Goal: Task Accomplishment & Management: Manage account settings

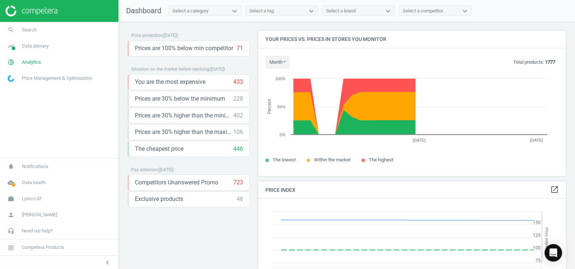
scroll to position [178, 314]
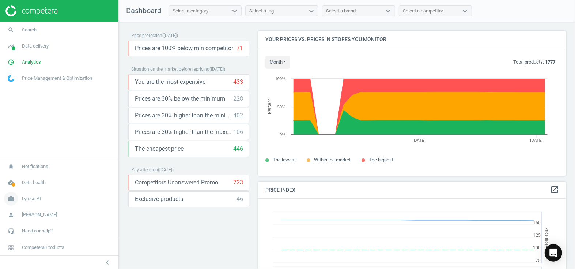
click at [30, 201] on span "Lyreco AT" at bounding box center [32, 198] width 20 height 7
click at [24, 176] on span "Switch campaign" at bounding box center [24, 177] width 33 height 6
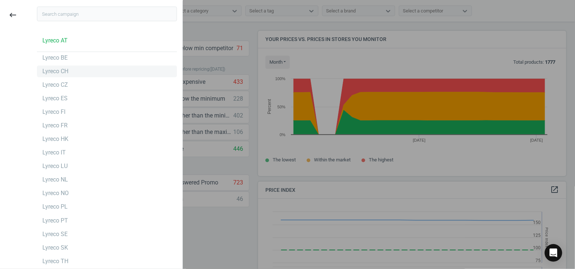
scroll to position [1, 0]
click at [64, 189] on div "Lyreco NO" at bounding box center [55, 192] width 26 height 8
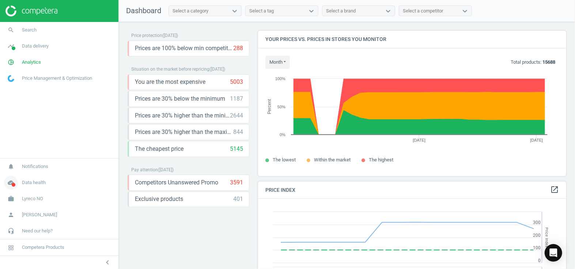
scroll to position [178, 314]
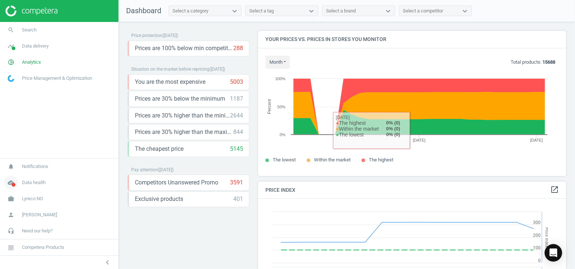
click at [21, 175] on span "cloud_done" at bounding box center [11, 182] width 22 height 16
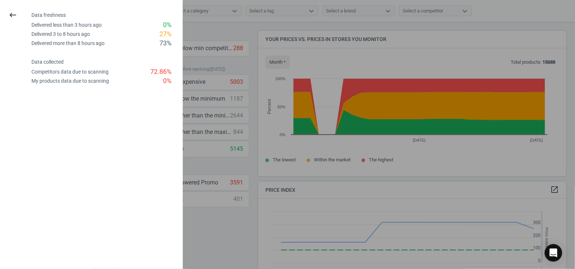
click at [38, 72] on div "Competitors data due to scanning" at bounding box center [69, 71] width 77 height 7
click at [70, 71] on div "Competitors data due to scanning" at bounding box center [69, 71] width 77 height 7
click at [99, 70] on div "Competitors data due to scanning" at bounding box center [69, 71] width 77 height 7
click at [10, 12] on icon "keyboard_backspace" at bounding box center [12, 15] width 9 height 9
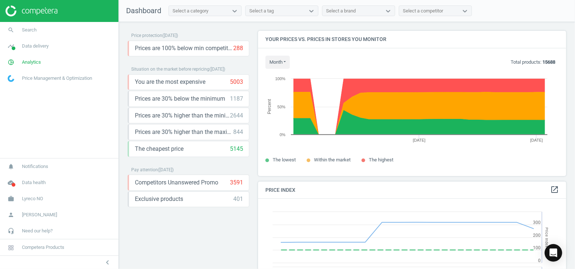
click at [31, 125] on nav "search Search timeline Data delivery Overview Matches dashboard Matches Rematch…" at bounding box center [59, 90] width 118 height 136
click at [53, 134] on nav "search Search timeline Data delivery Overview Matches dashboard Matches Rematch…" at bounding box center [59, 90] width 118 height 136
click at [37, 183] on span "Data health" at bounding box center [34, 182] width 24 height 7
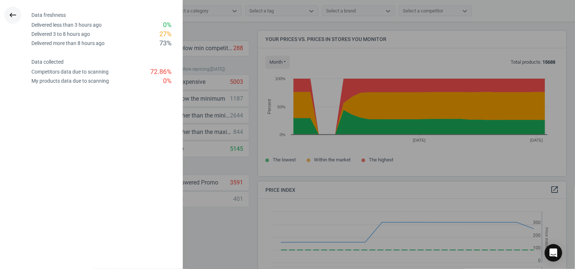
click at [12, 15] on icon "keyboard_backspace" at bounding box center [12, 15] width 9 height 9
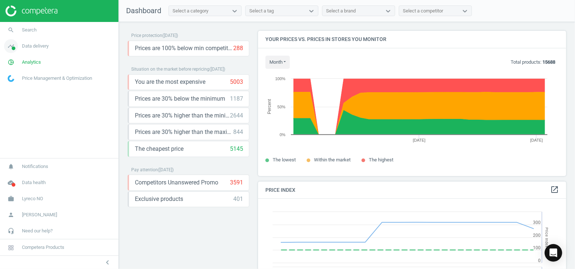
click at [32, 46] on span "Data delivery" at bounding box center [35, 46] width 27 height 7
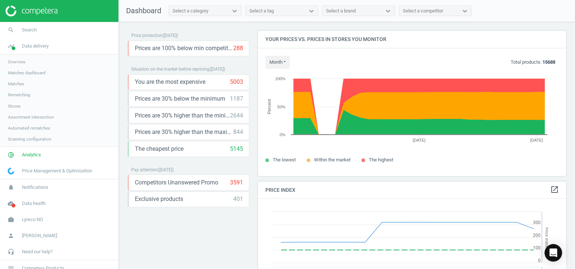
click at [19, 105] on span "Stores" at bounding box center [14, 106] width 12 height 6
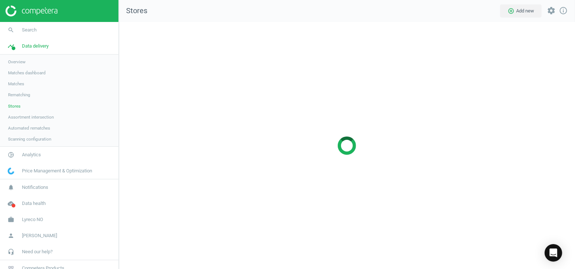
scroll to position [257, 466]
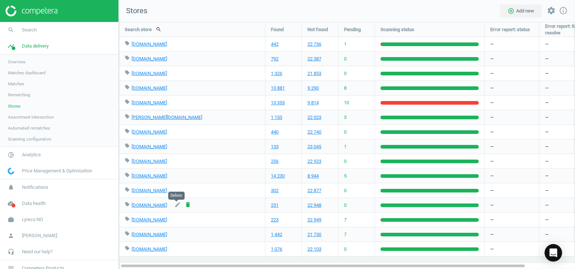
click at [185, 205] on icon "delete" at bounding box center [188, 204] width 7 height 7
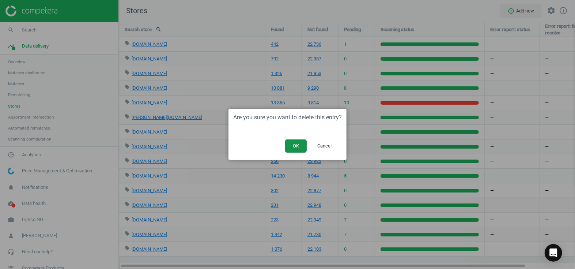
click at [301, 148] on button "OK" at bounding box center [296, 145] width 22 height 13
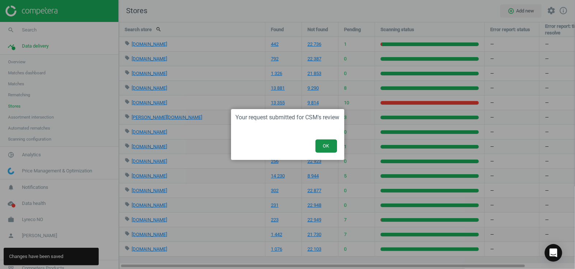
click at [332, 148] on button "OK" at bounding box center [326, 145] width 22 height 13
